Goal: Information Seeking & Learning: Learn about a topic

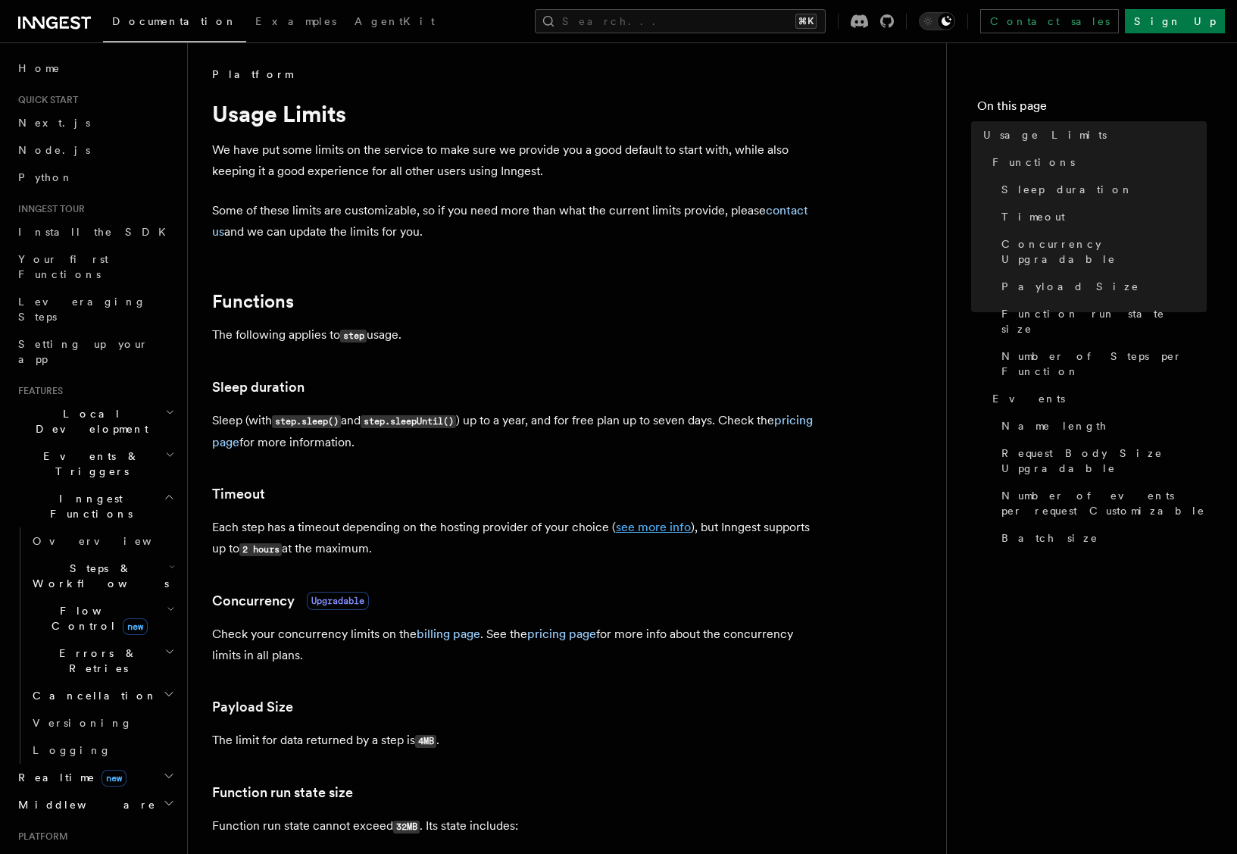
click at [677, 526] on link "see more info" at bounding box center [653, 527] width 75 height 14
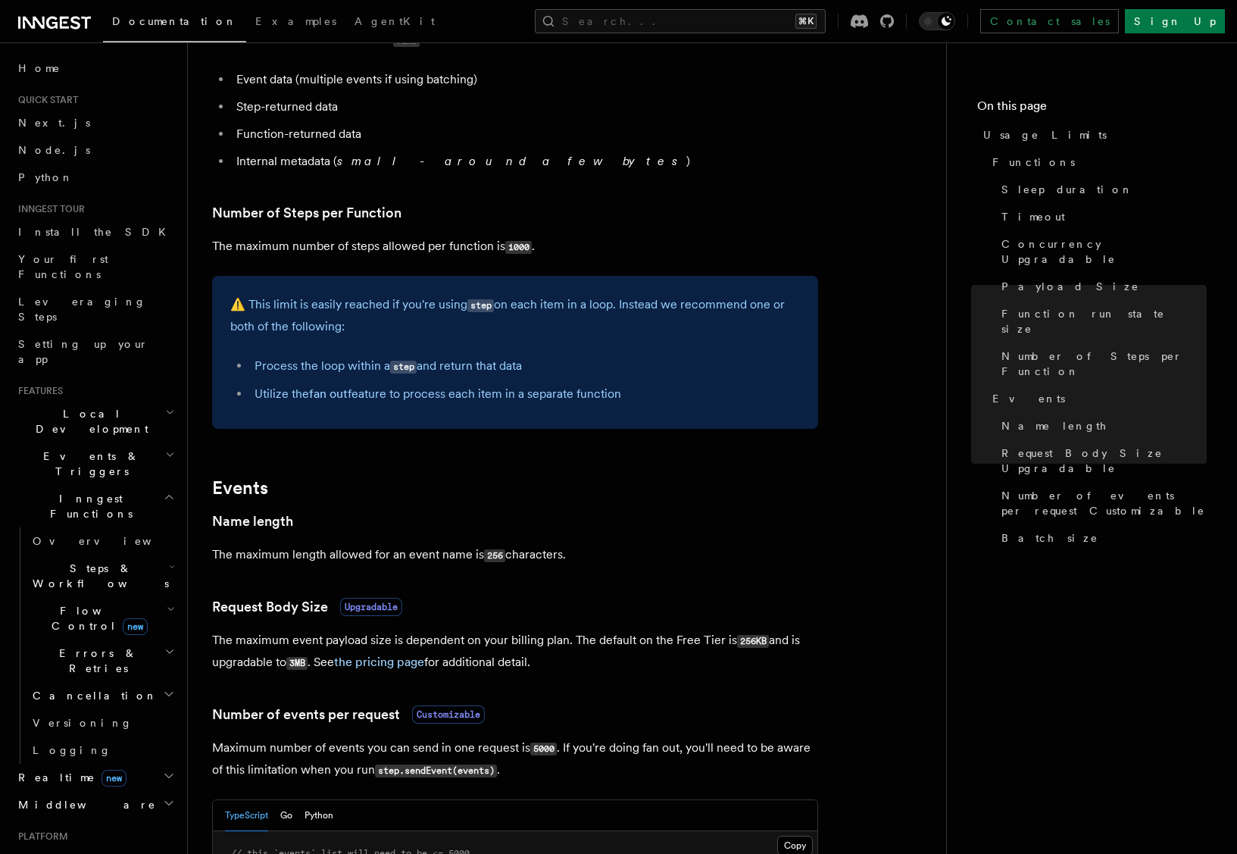
scroll to position [996, 0]
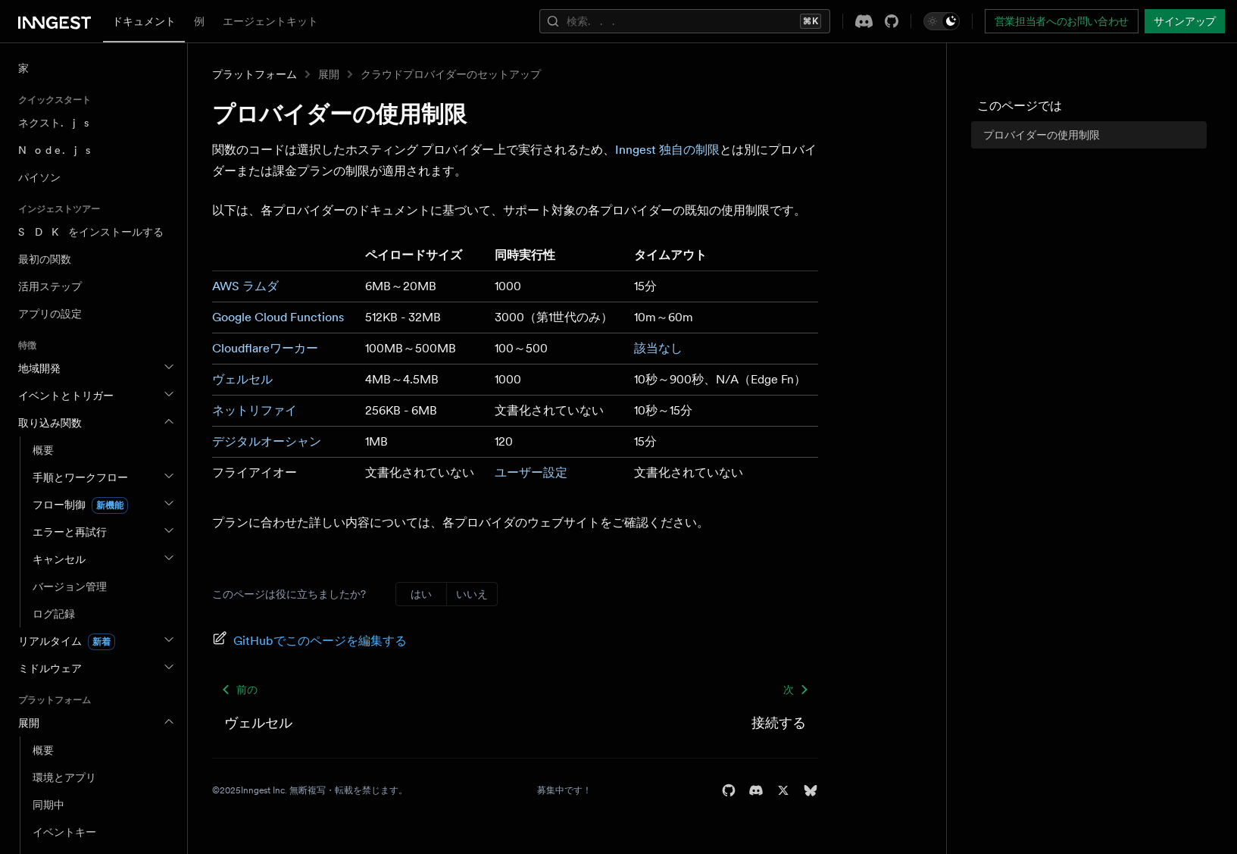
click at [758, 584] on form "このページは役に立ちましたか? はい いいえ" at bounding box center [515, 594] width 606 height 24
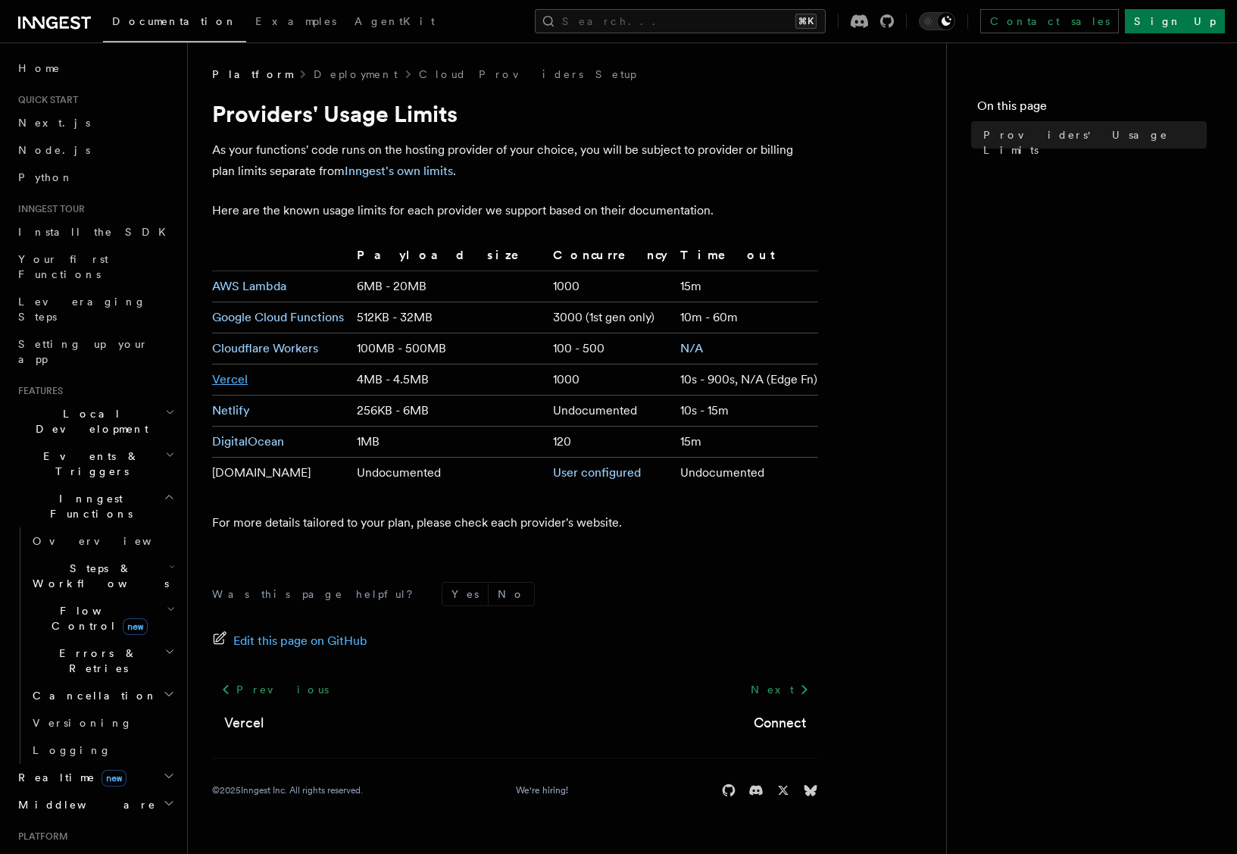
click at [236, 381] on link "Vercel" at bounding box center [230, 379] width 36 height 14
